Goal: Entertainment & Leisure: Consume media (video, audio)

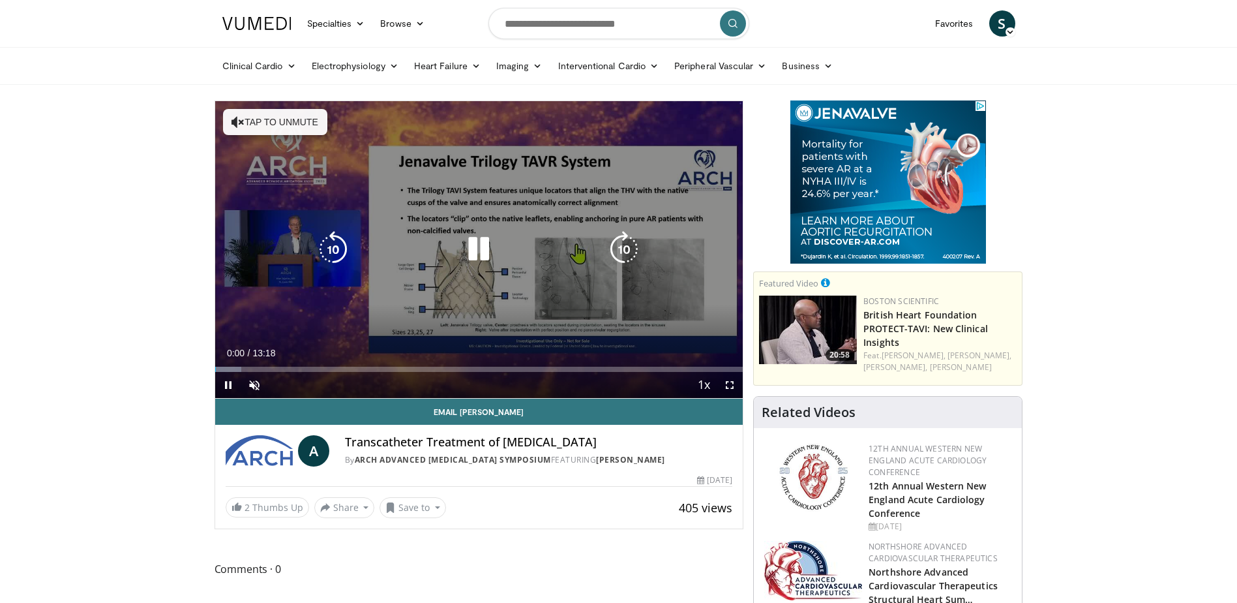
click at [270, 123] on button "Tap to unmute" at bounding box center [275, 122] width 104 height 26
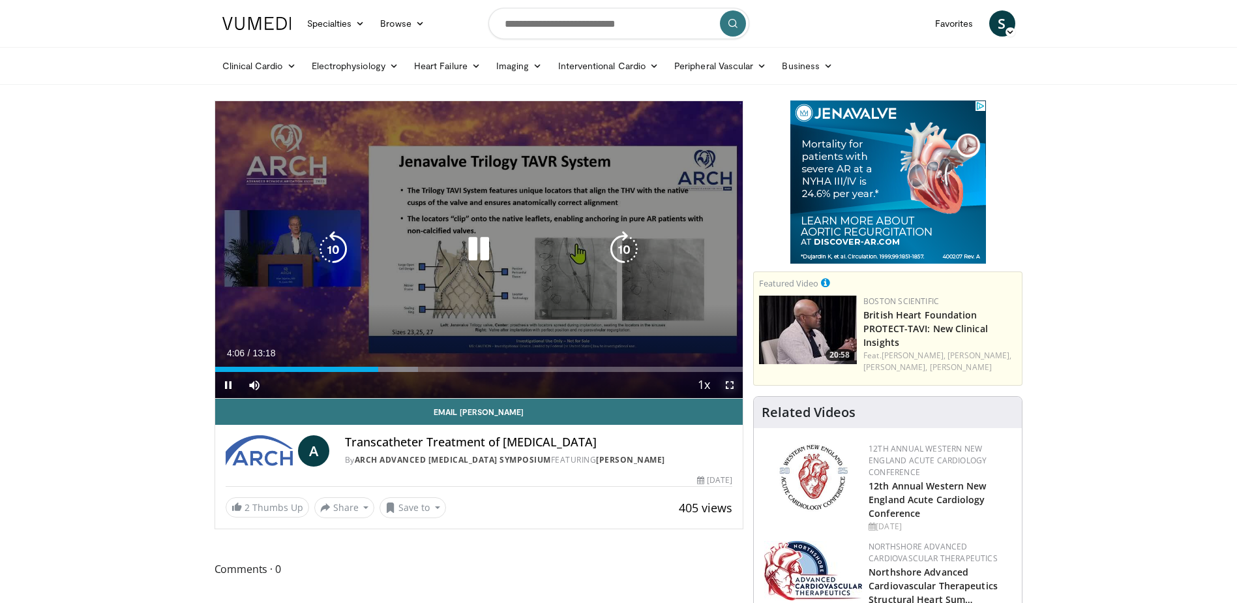
drag, startPoint x: 726, startPoint y: 384, endPoint x: 729, endPoint y: 452, distance: 67.9
click at [726, 384] on span "Video Player" at bounding box center [730, 385] width 26 height 26
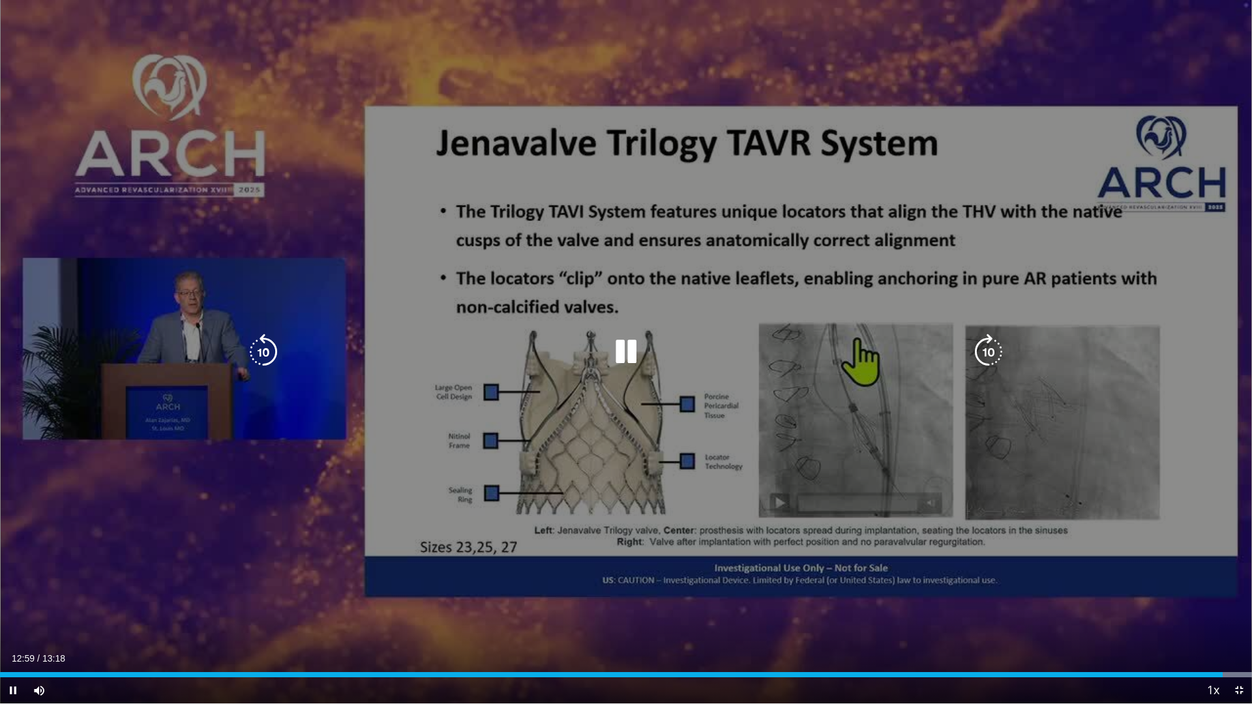
click at [258, 355] on icon "Video Player" at bounding box center [263, 352] width 37 height 37
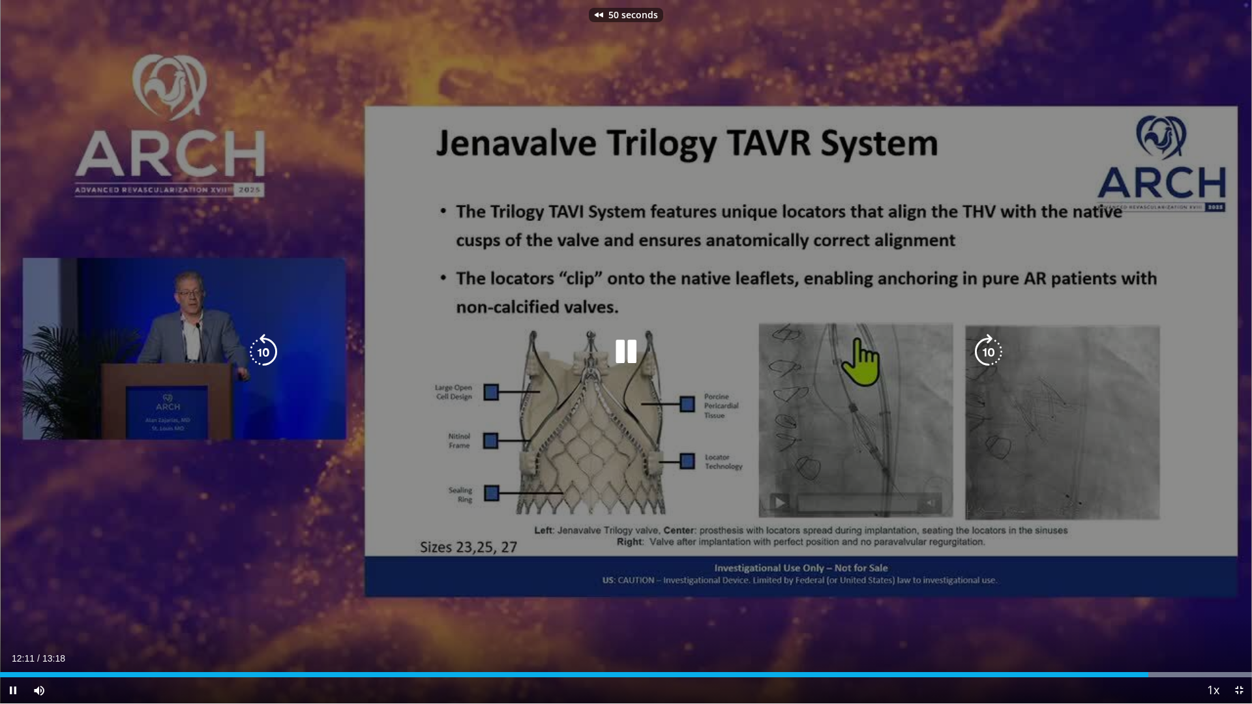
click at [258, 355] on icon "Video Player" at bounding box center [263, 352] width 37 height 37
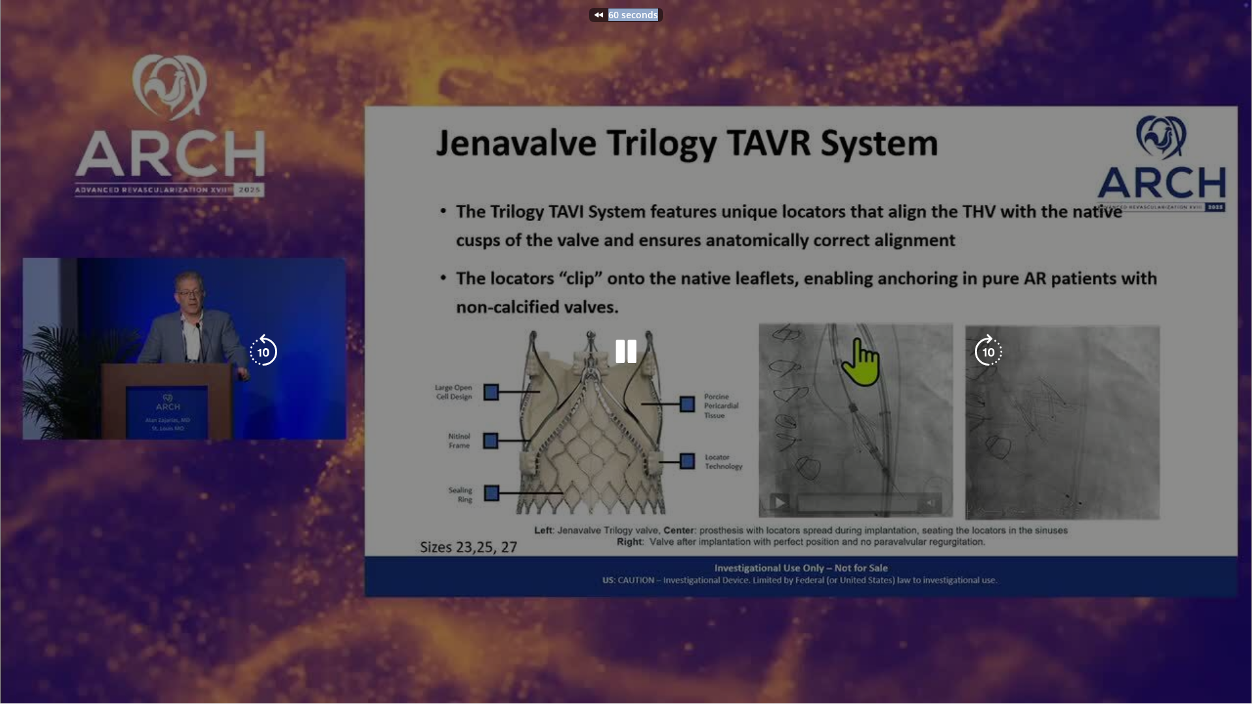
click at [258, 355] on div "60 seconds Tap to unmute" at bounding box center [626, 352] width 1252 height 704
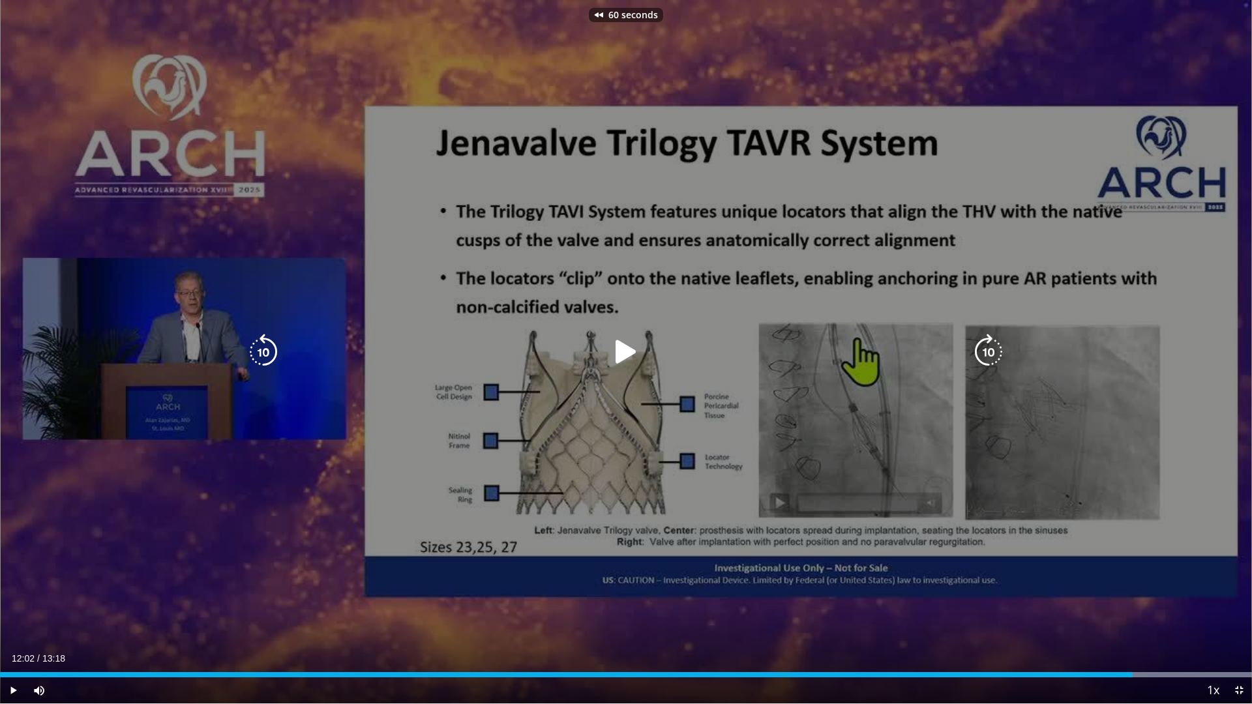
click at [258, 355] on icon "Video Player" at bounding box center [263, 352] width 37 height 37
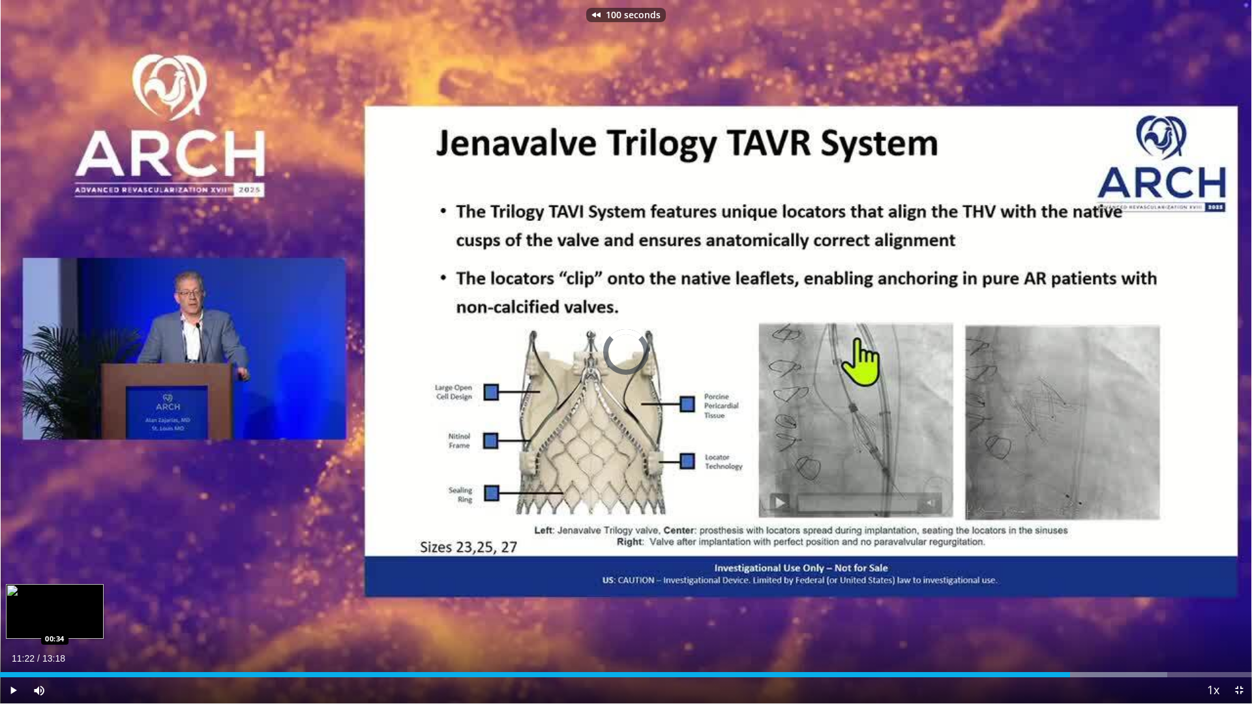
click at [54, 602] on div "11:22" at bounding box center [535, 674] width 1070 height 5
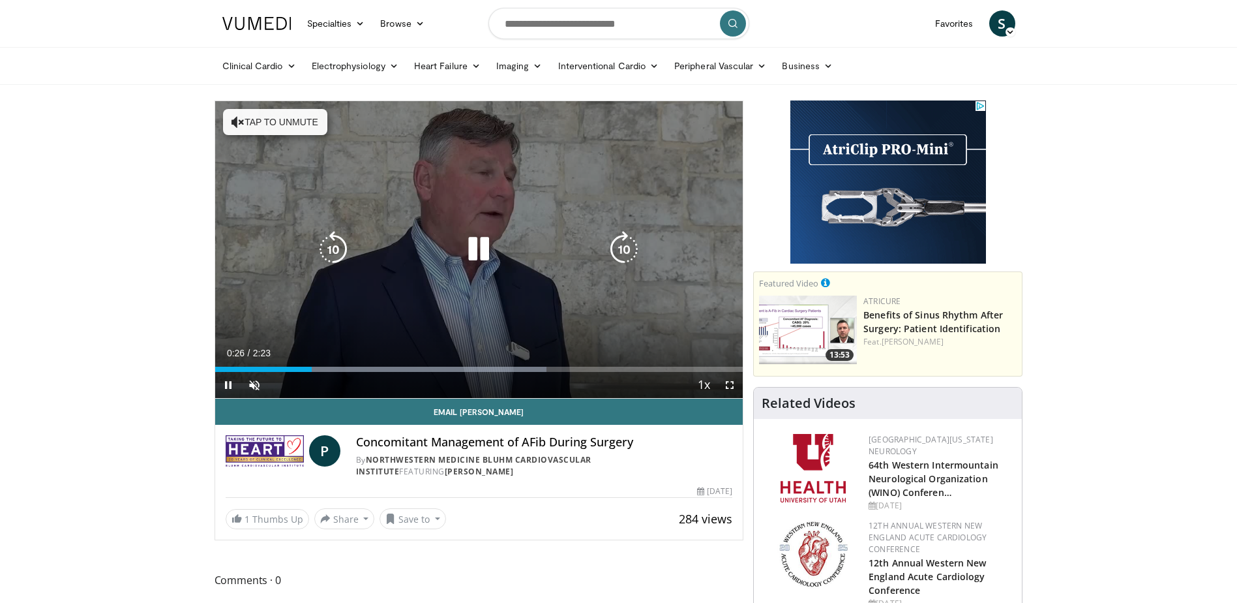
click at [625, 255] on icon "Video Player" at bounding box center [624, 249] width 37 height 37
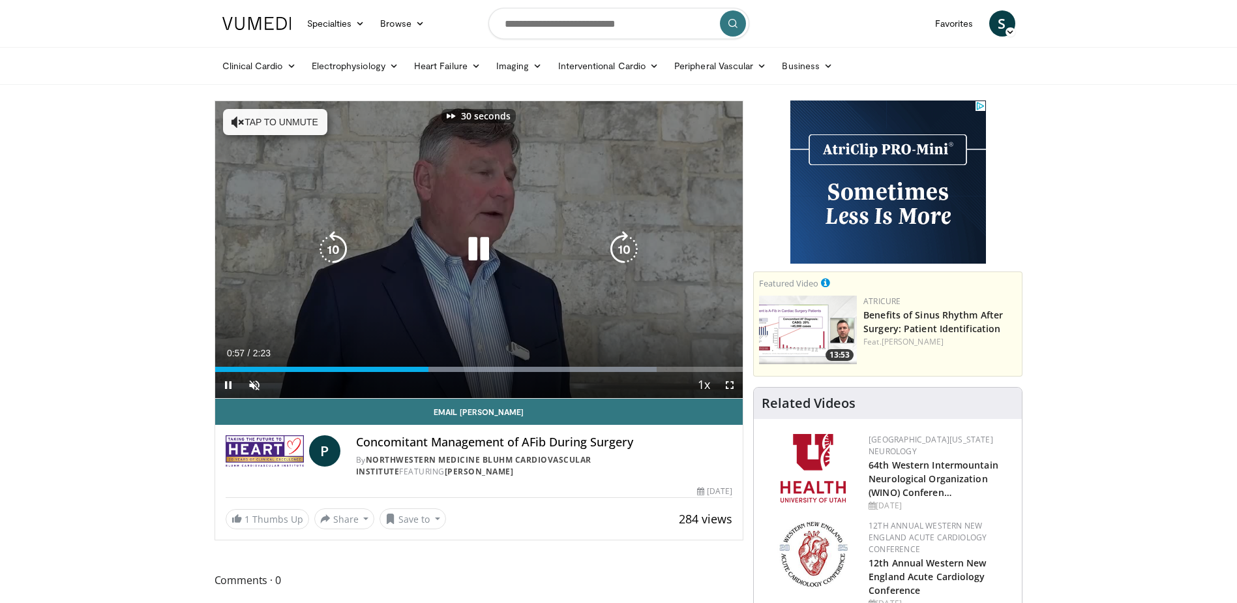
click at [625, 255] on icon "Video Player" at bounding box center [624, 249] width 37 height 37
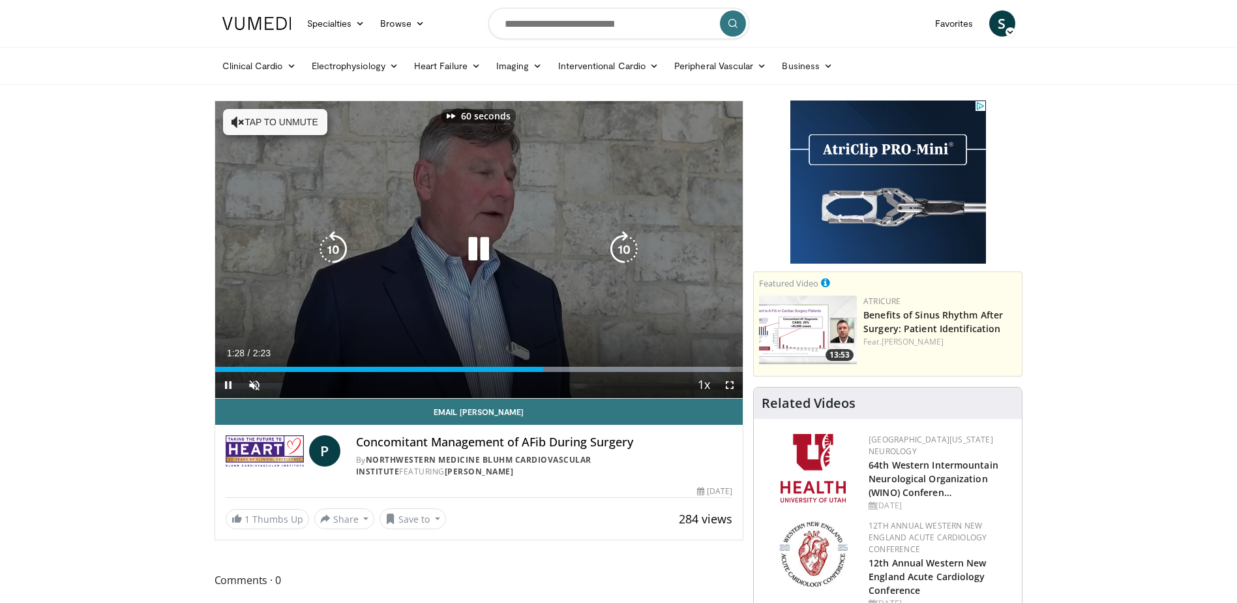
click at [625, 255] on icon "Video Player" at bounding box center [624, 249] width 37 height 37
click at [621, 250] on icon "Video Player" at bounding box center [624, 249] width 37 height 37
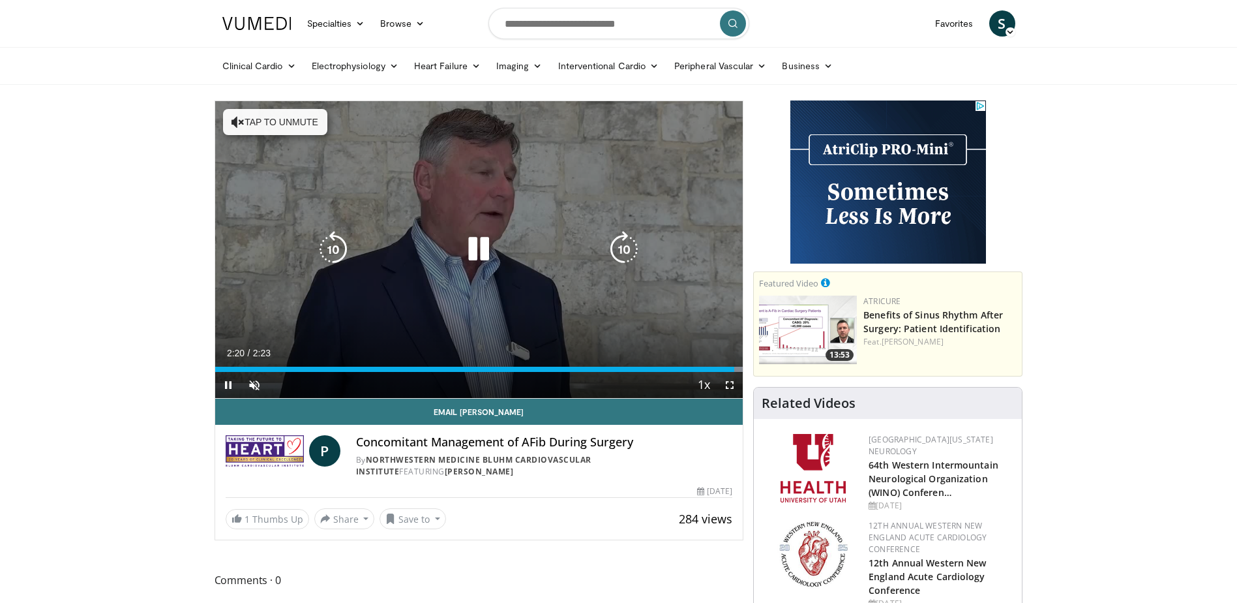
click at [489, 241] on icon "Video Player" at bounding box center [478, 249] width 37 height 37
